Goal: Task Accomplishment & Management: Use online tool/utility

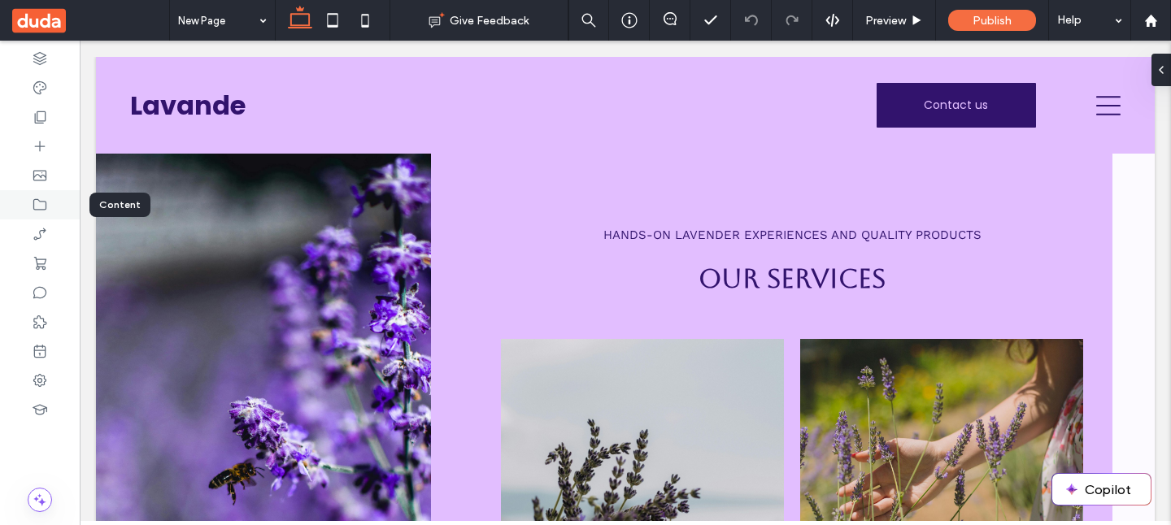
click at [34, 200] on use at bounding box center [39, 204] width 13 height 11
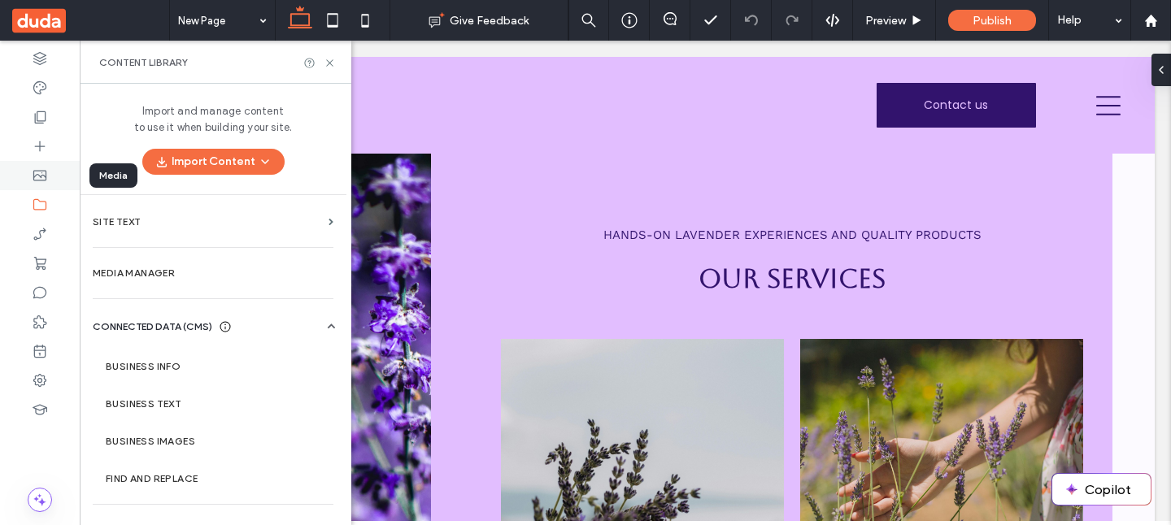
click at [54, 177] on div at bounding box center [40, 175] width 80 height 29
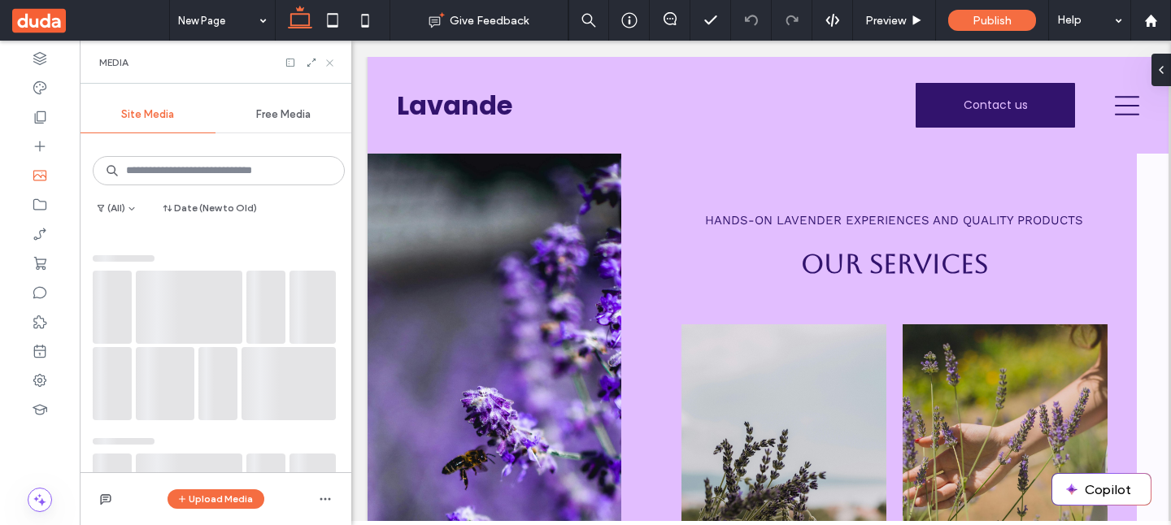
click at [334, 66] on icon at bounding box center [330, 63] width 12 height 12
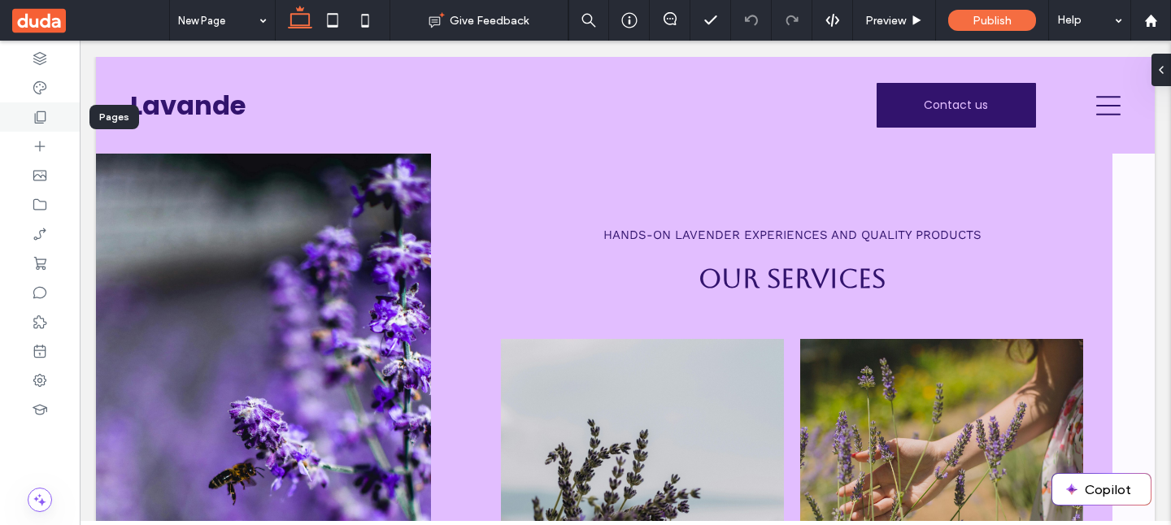
click at [58, 110] on div at bounding box center [40, 116] width 80 height 29
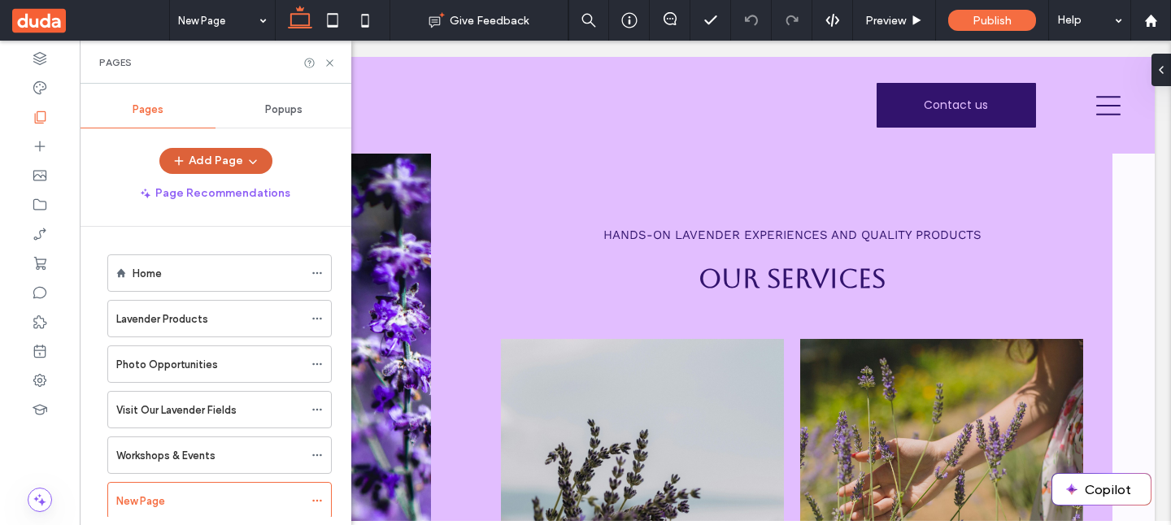
click at [213, 162] on button "Add Page" at bounding box center [215, 161] width 113 height 26
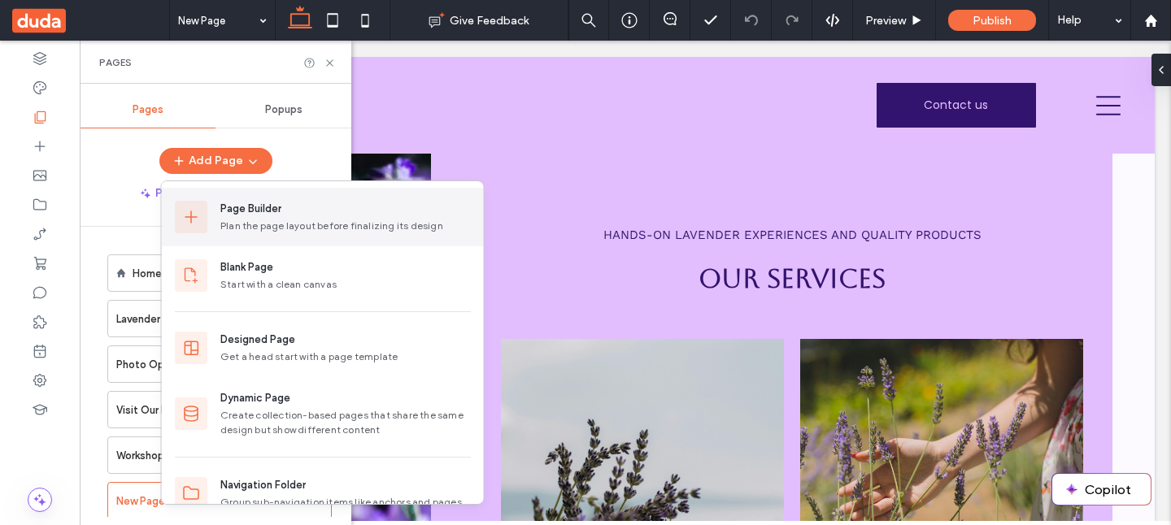
click at [251, 207] on div "Page Builder" at bounding box center [250, 209] width 61 height 16
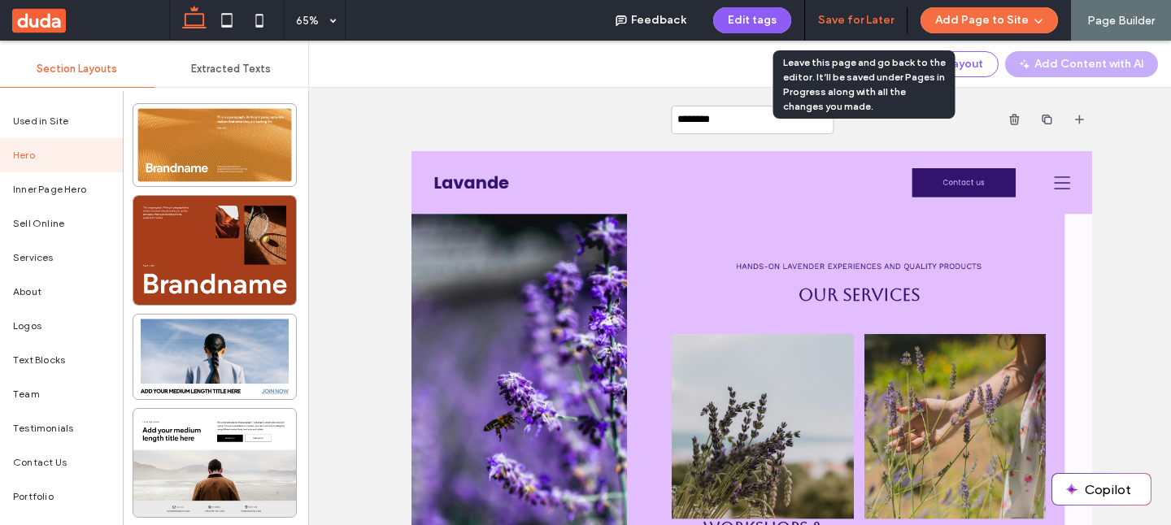
click at [861, 26] on button "Save for Later" at bounding box center [856, 20] width 76 height 26
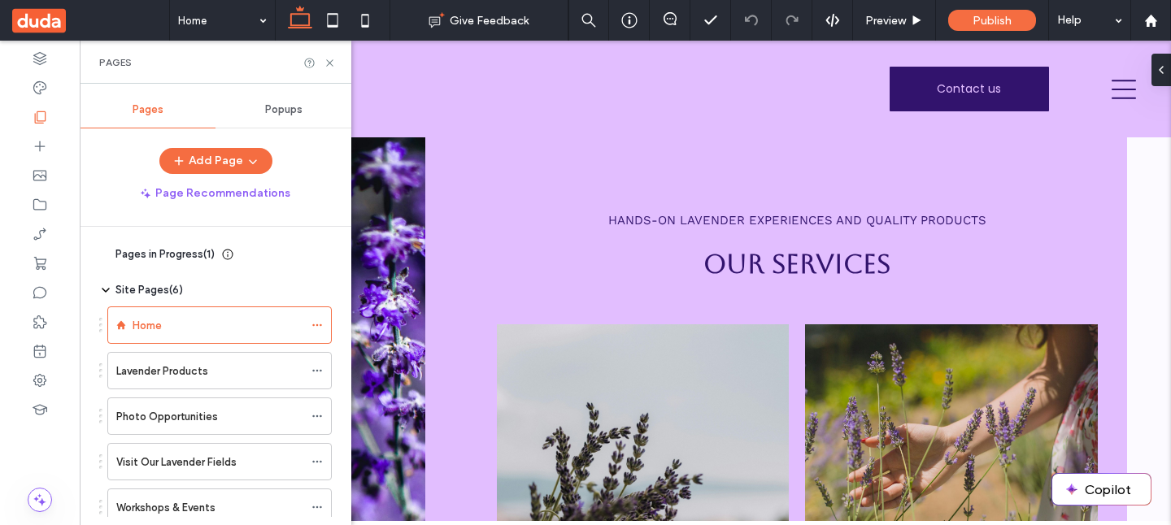
click at [41, 18] on use at bounding box center [39, 20] width 54 height 24
